Goal: Transaction & Acquisition: Purchase product/service

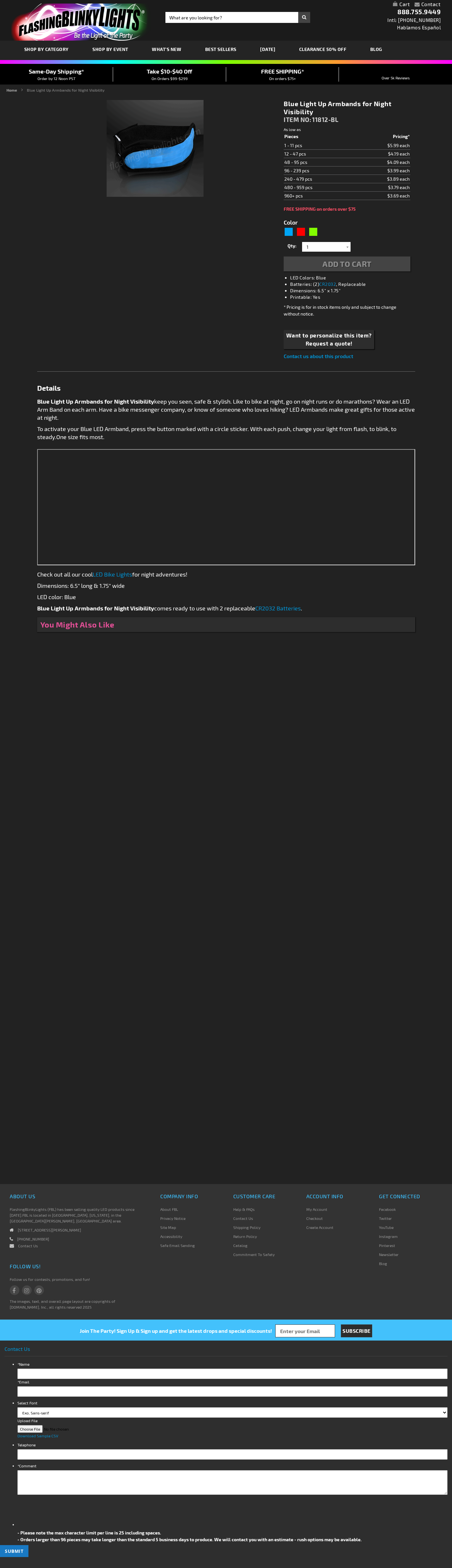
type input "5629"
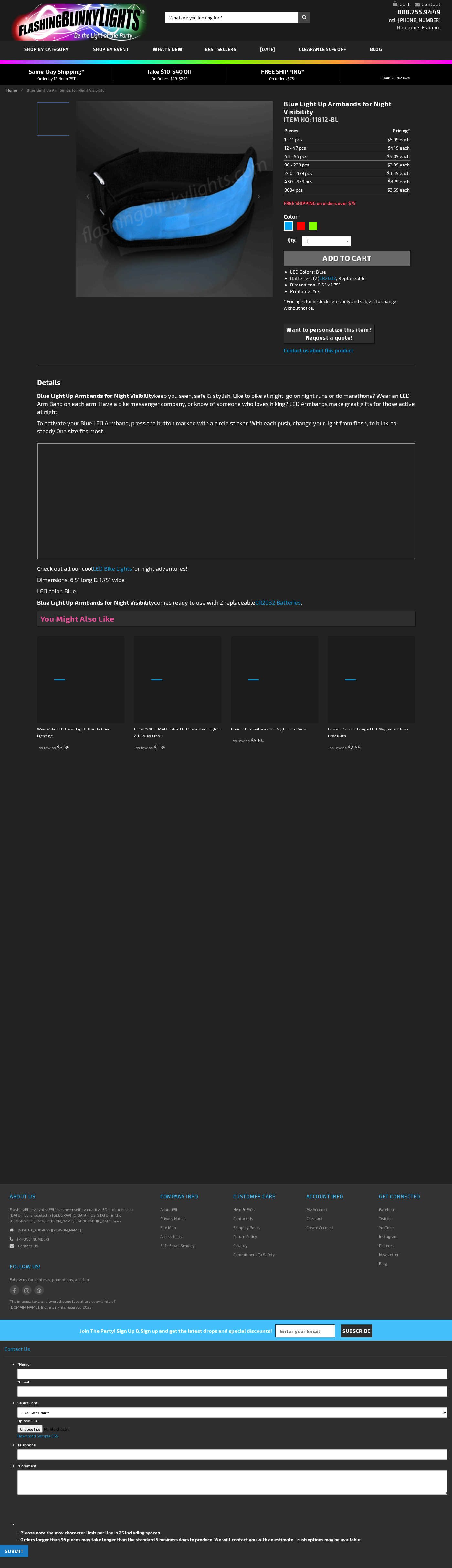
type input "5629"
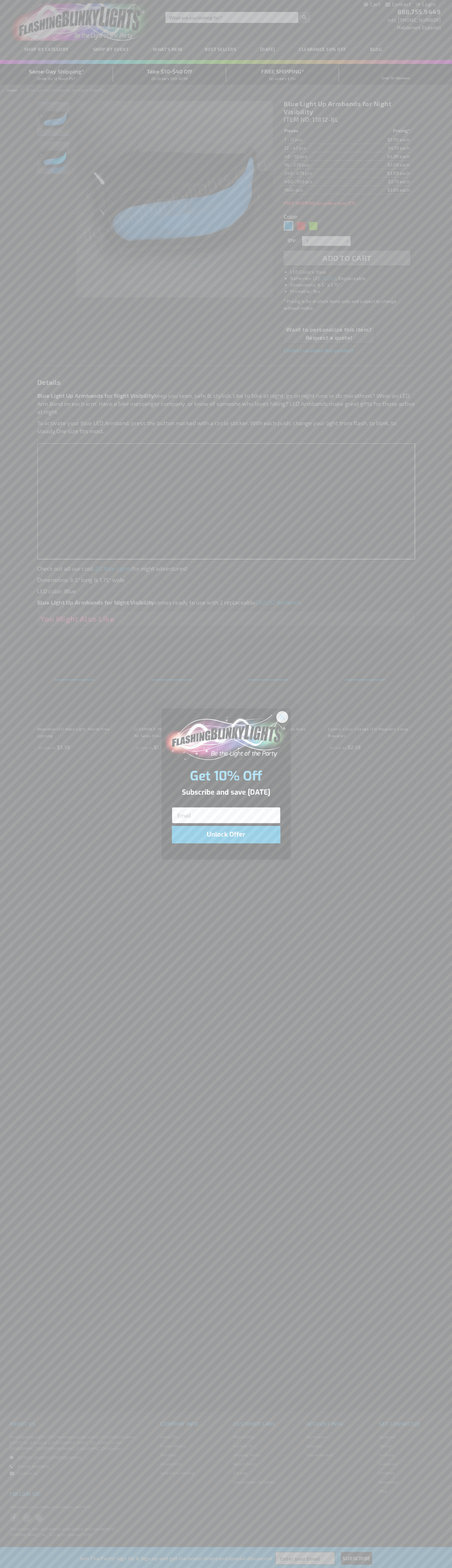
click at [282, 716] on icon "Close dialog" at bounding box center [282, 717] width 5 height 5
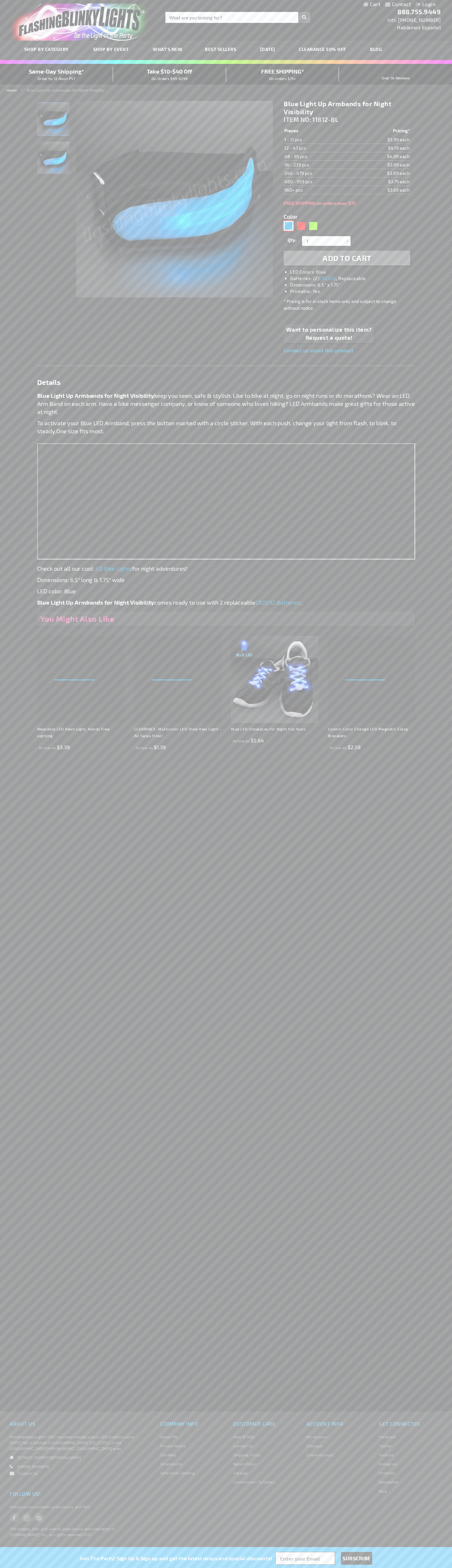
click at [289, 226] on div "Blue" at bounding box center [288, 226] width 10 height 10
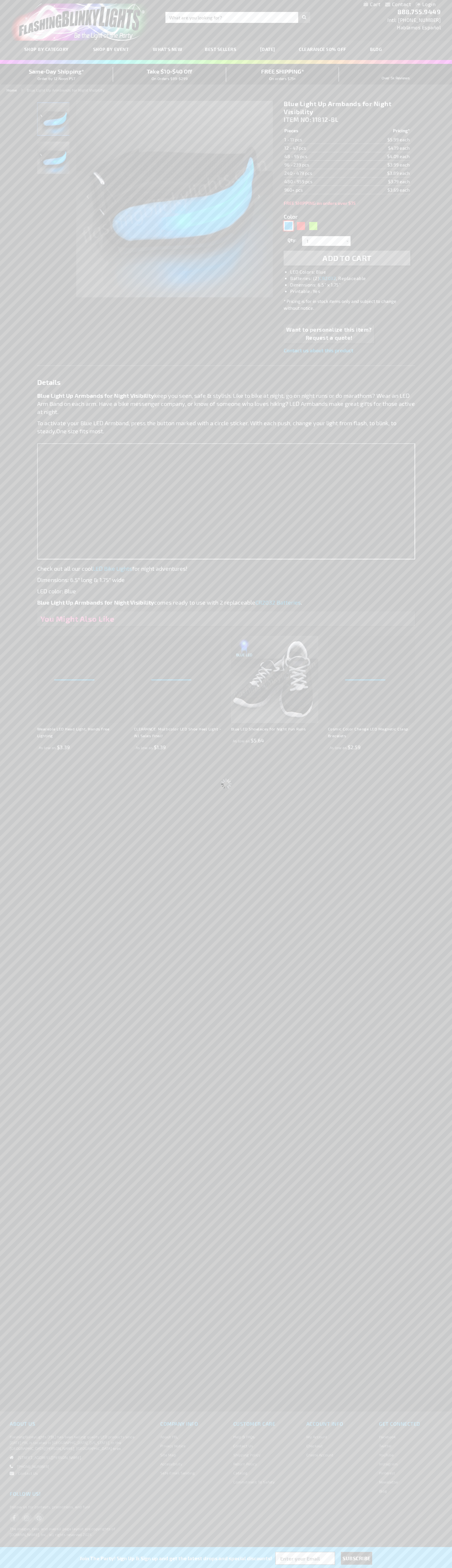
select select
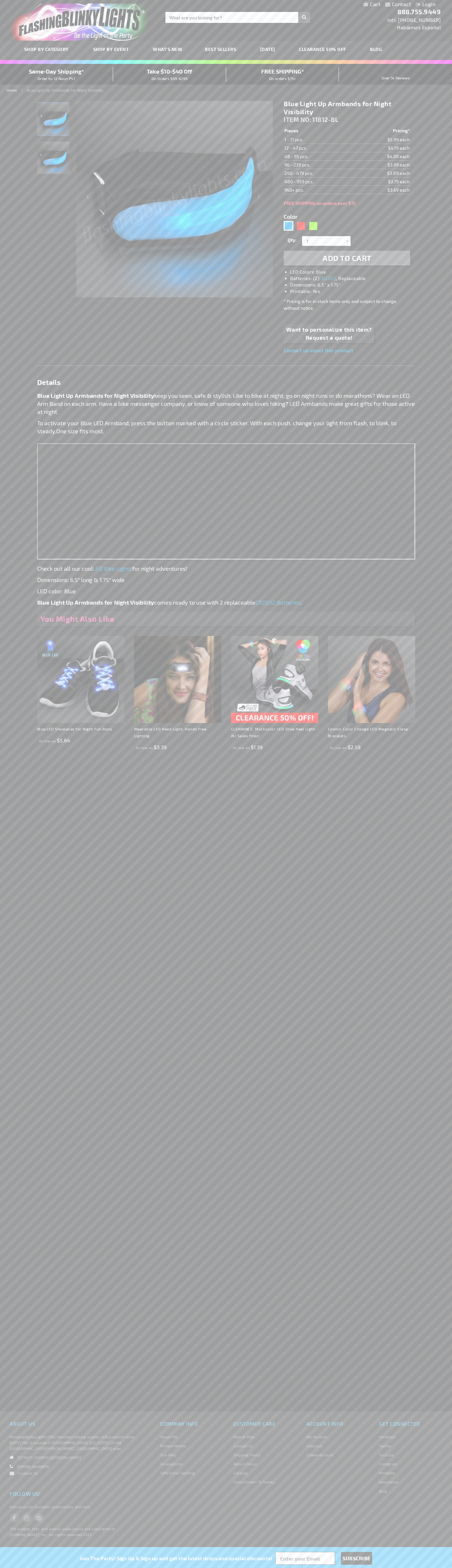
click at [346, 258] on span "Add to Cart" at bounding box center [346, 258] width 49 height 10
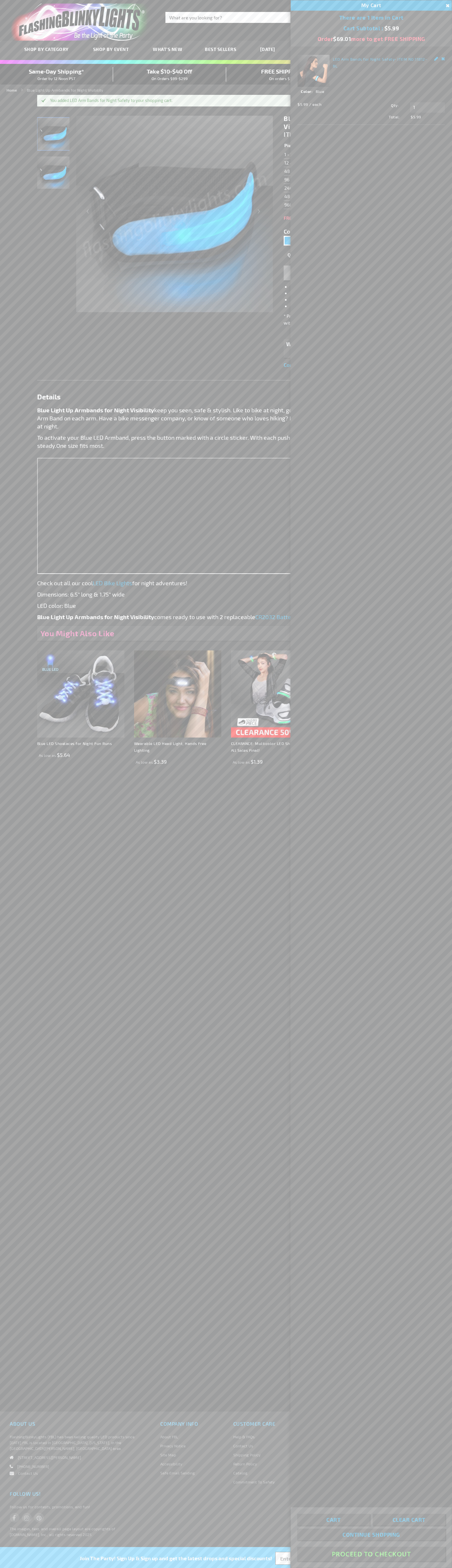
click at [371, 1554] on button "Proceed To Checkout" at bounding box center [370, 1554] width 148 height 14
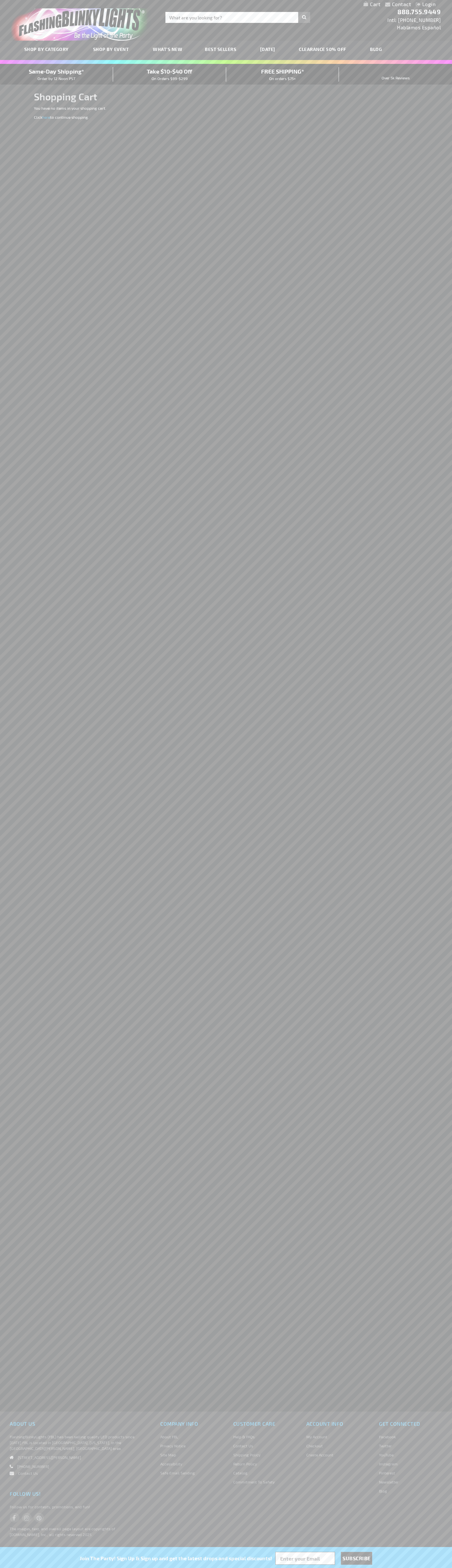
click at [56, 74] on span "Same-Day Shipping*" at bounding box center [56, 71] width 55 height 7
click at [195, 20] on input "Search" at bounding box center [238, 18] width 144 height 11
click at [434, 373] on div "Contact Compare Products Login Skip to Content My Cart My Cart Close You have n…" at bounding box center [226, 784] width 452 height 1568
click at [309, 1568] on html "The store will not work correctly when cookies are disabled. Contact Compare Pr…" at bounding box center [226, 784] width 452 height 1568
click at [25, 644] on div "Contact Compare Products Login Skip to Content My Cart My Cart Close You have n…" at bounding box center [226, 784] width 452 height 1568
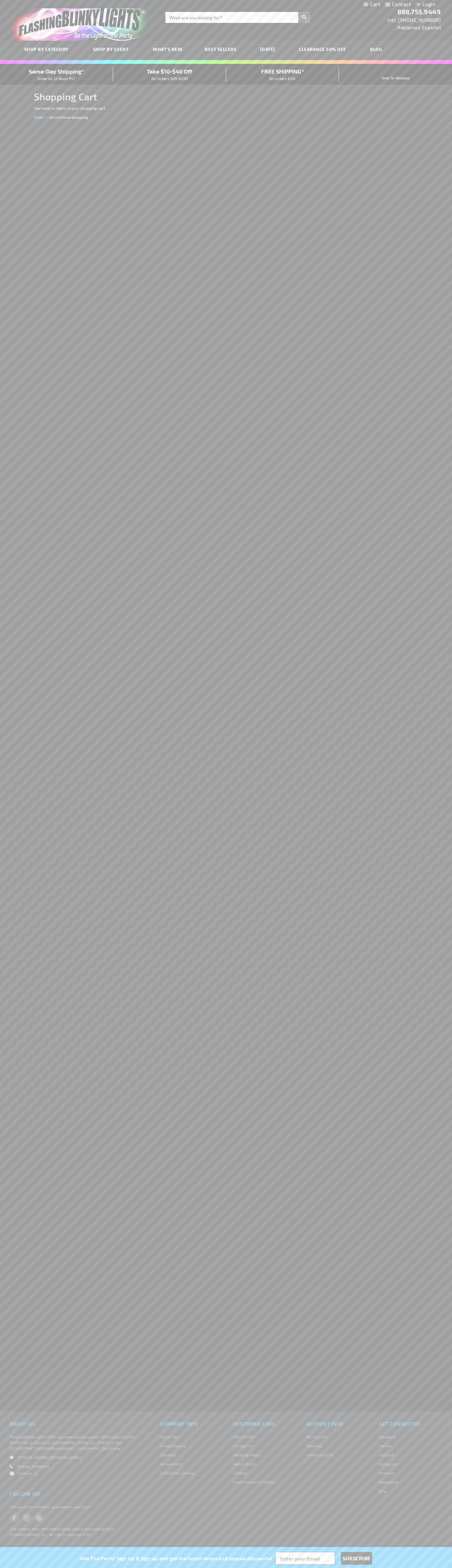
click at [56, 74] on span "Same-Day Shipping*" at bounding box center [56, 71] width 55 height 7
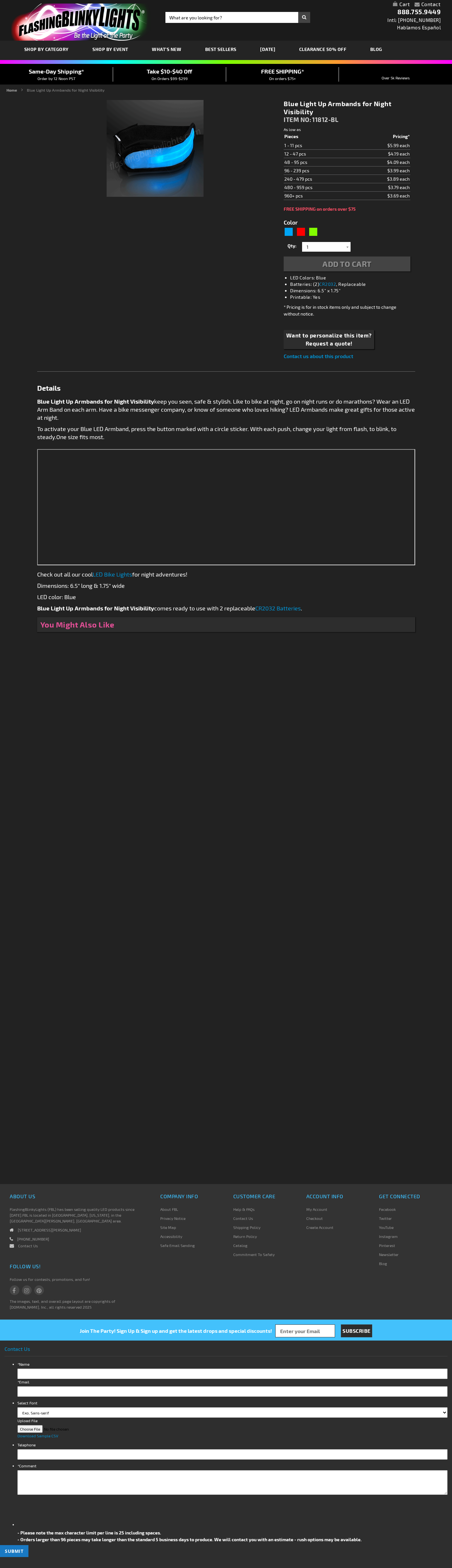
type input "5629"
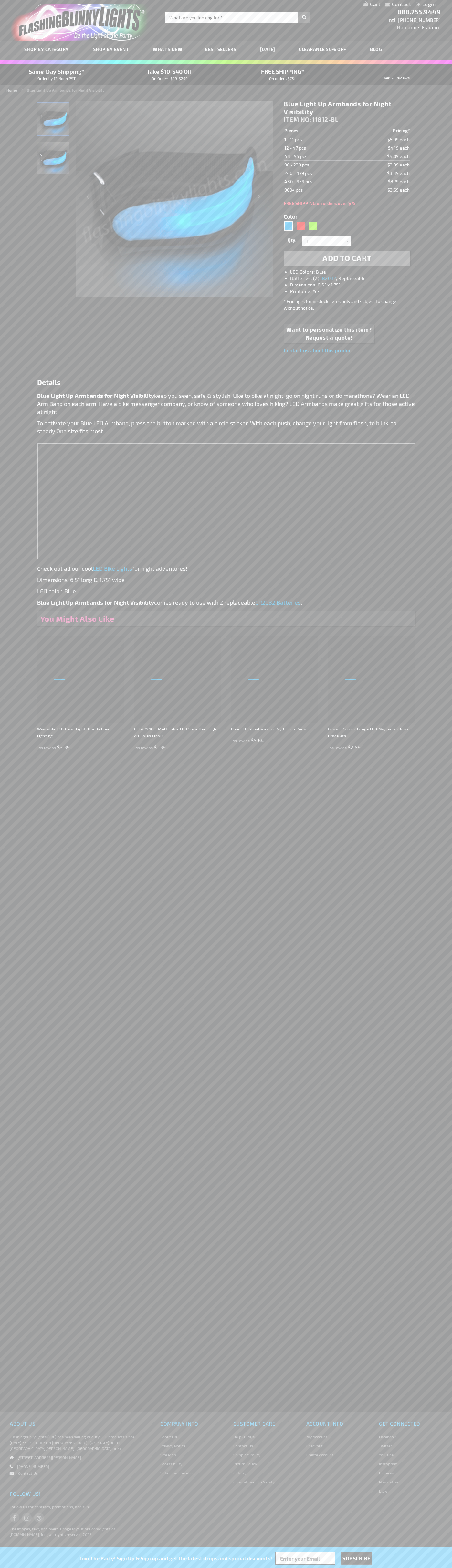
click at [372, 5] on link "My Cart" at bounding box center [372, 4] width 17 height 6
